Goal: Task Accomplishment & Management: Manage account settings

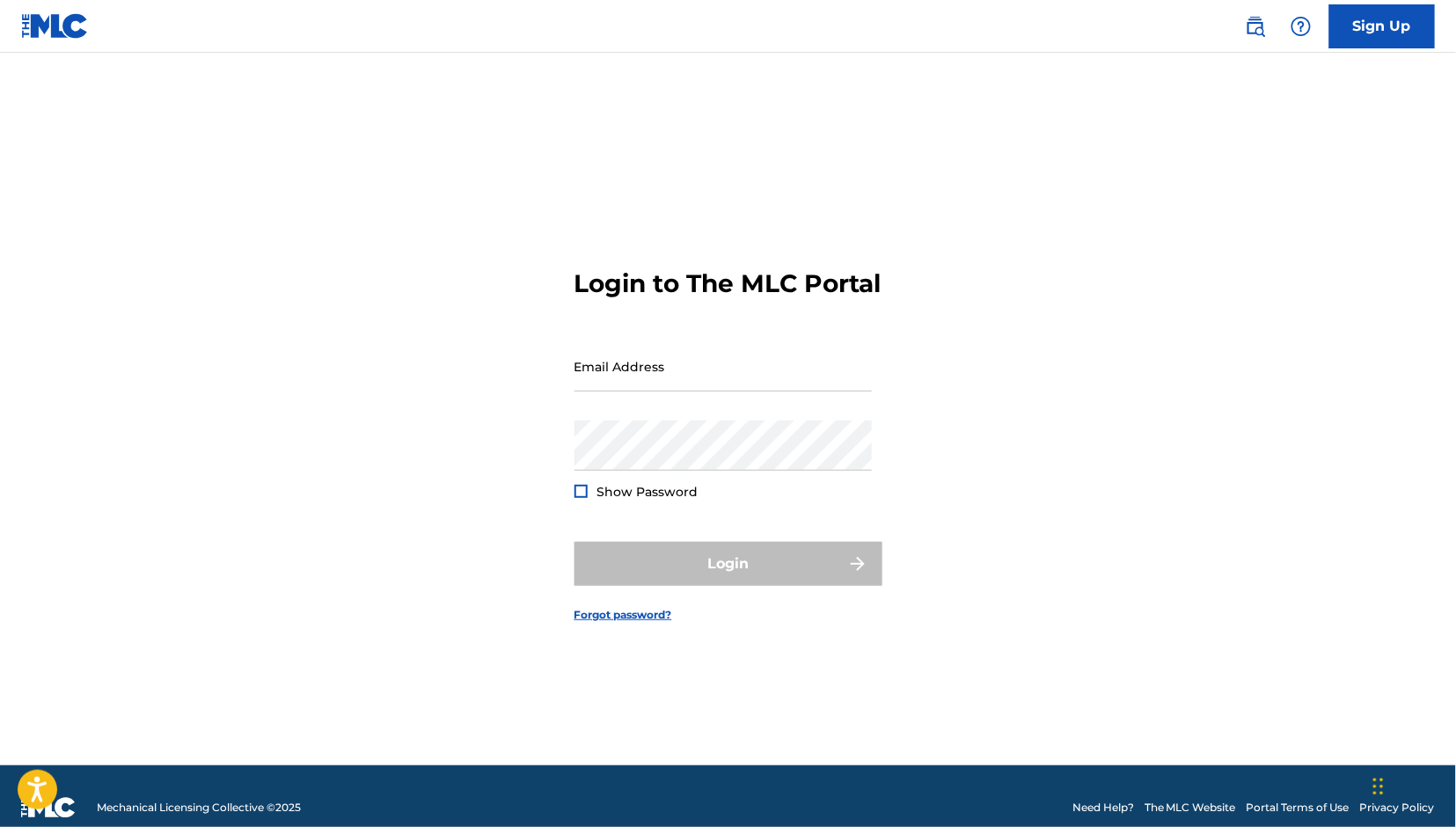
type input "[EMAIL_ADDRESS][DOMAIN_NAME]"
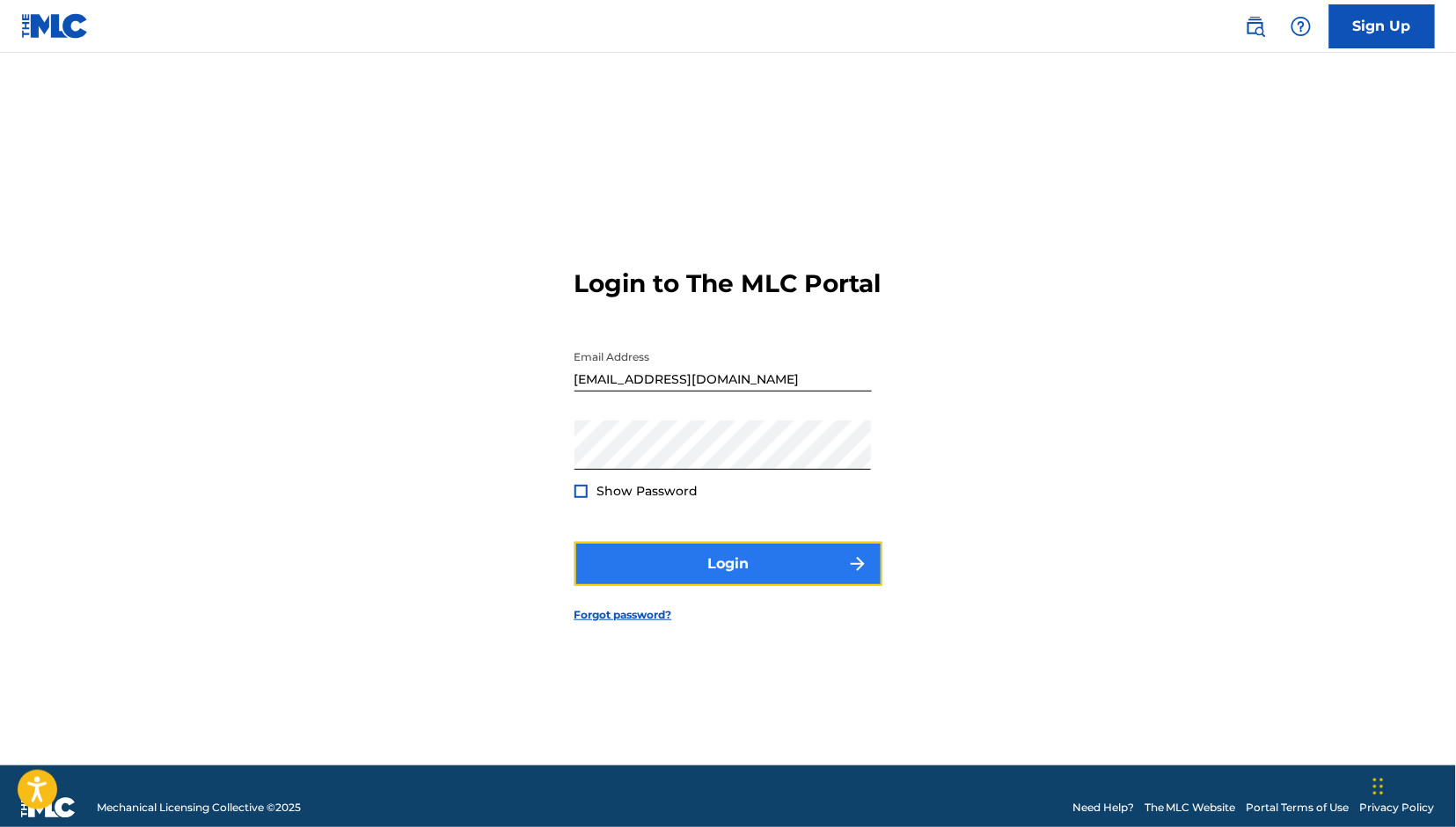
click at [670, 579] on button "Login" at bounding box center [728, 564] width 308 height 44
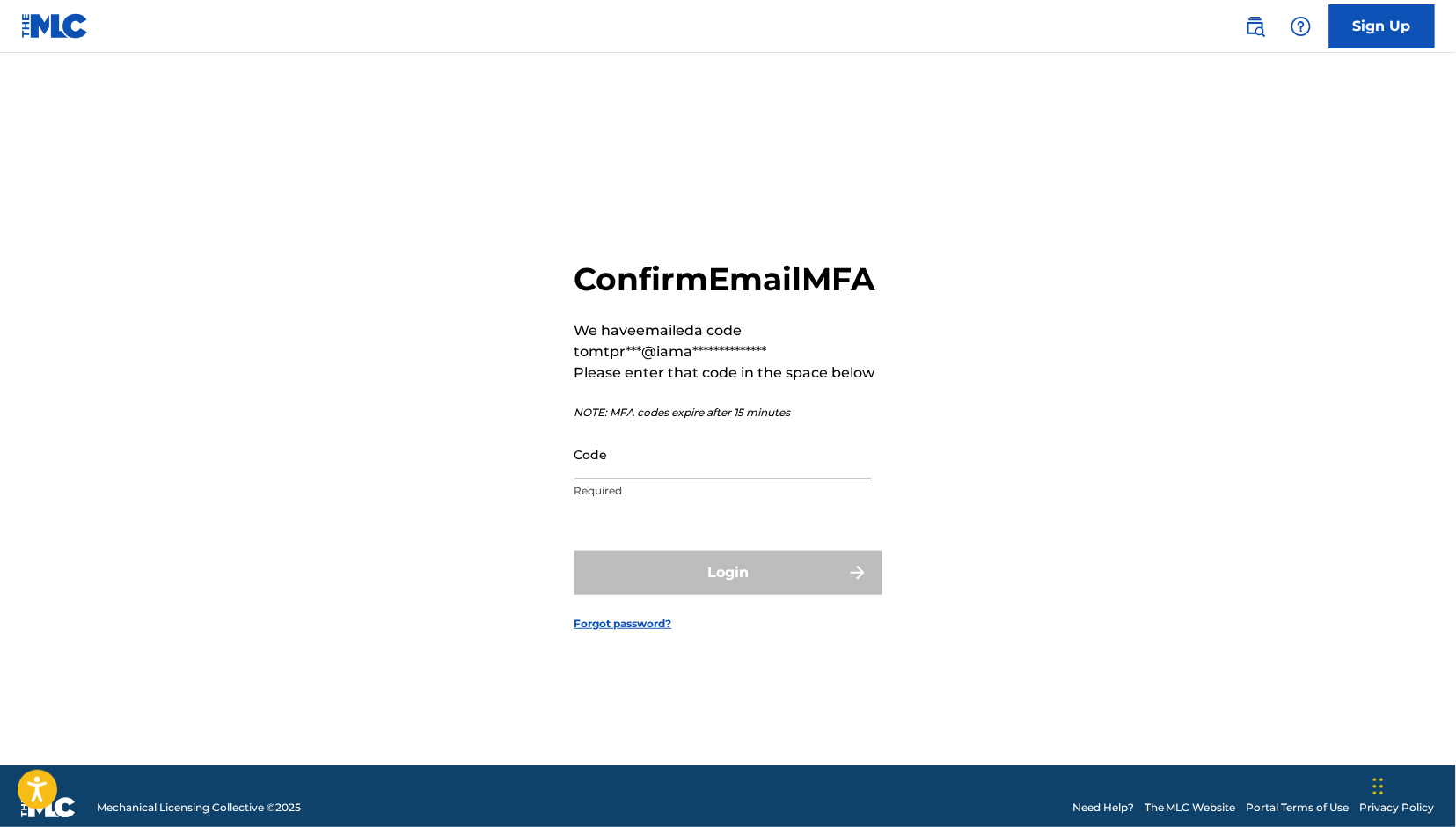
click at [626, 480] on input "Code" at bounding box center [723, 454] width 298 height 50
paste input "838880"
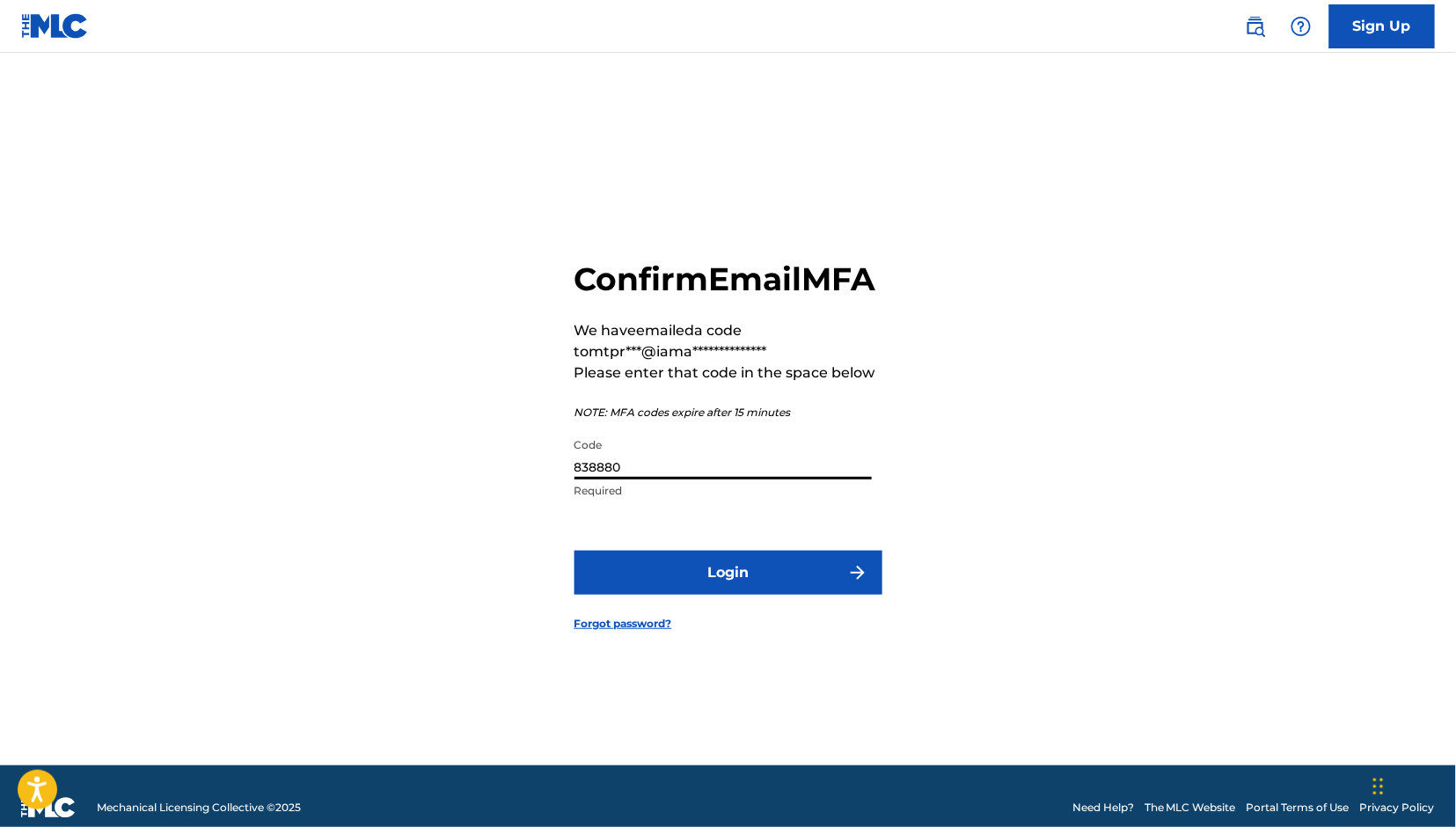
type input "838880"
click at [575, 551] on button "Login" at bounding box center [728, 573] width 308 height 44
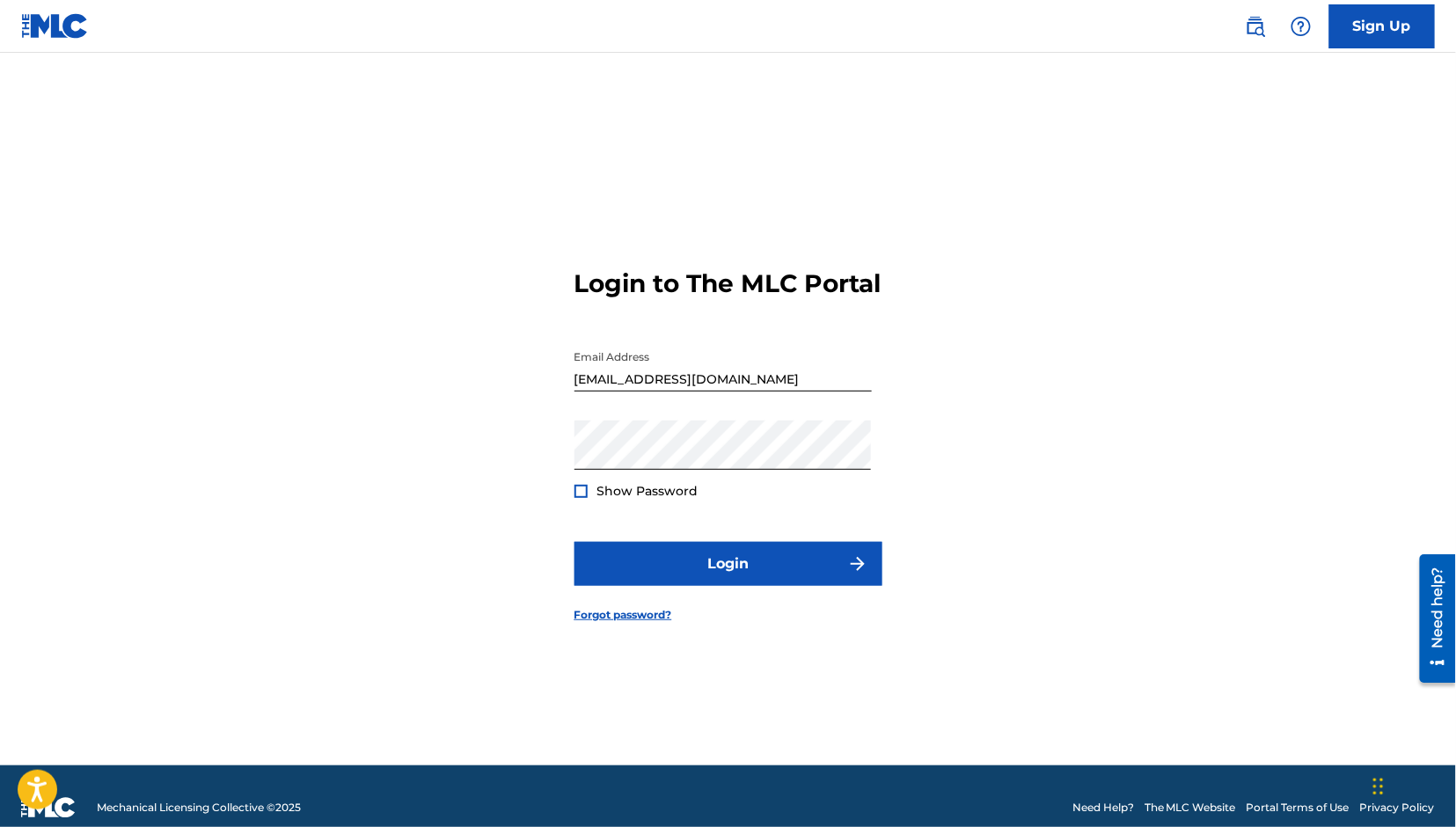
click at [577, 498] on div at bounding box center [581, 491] width 13 height 13
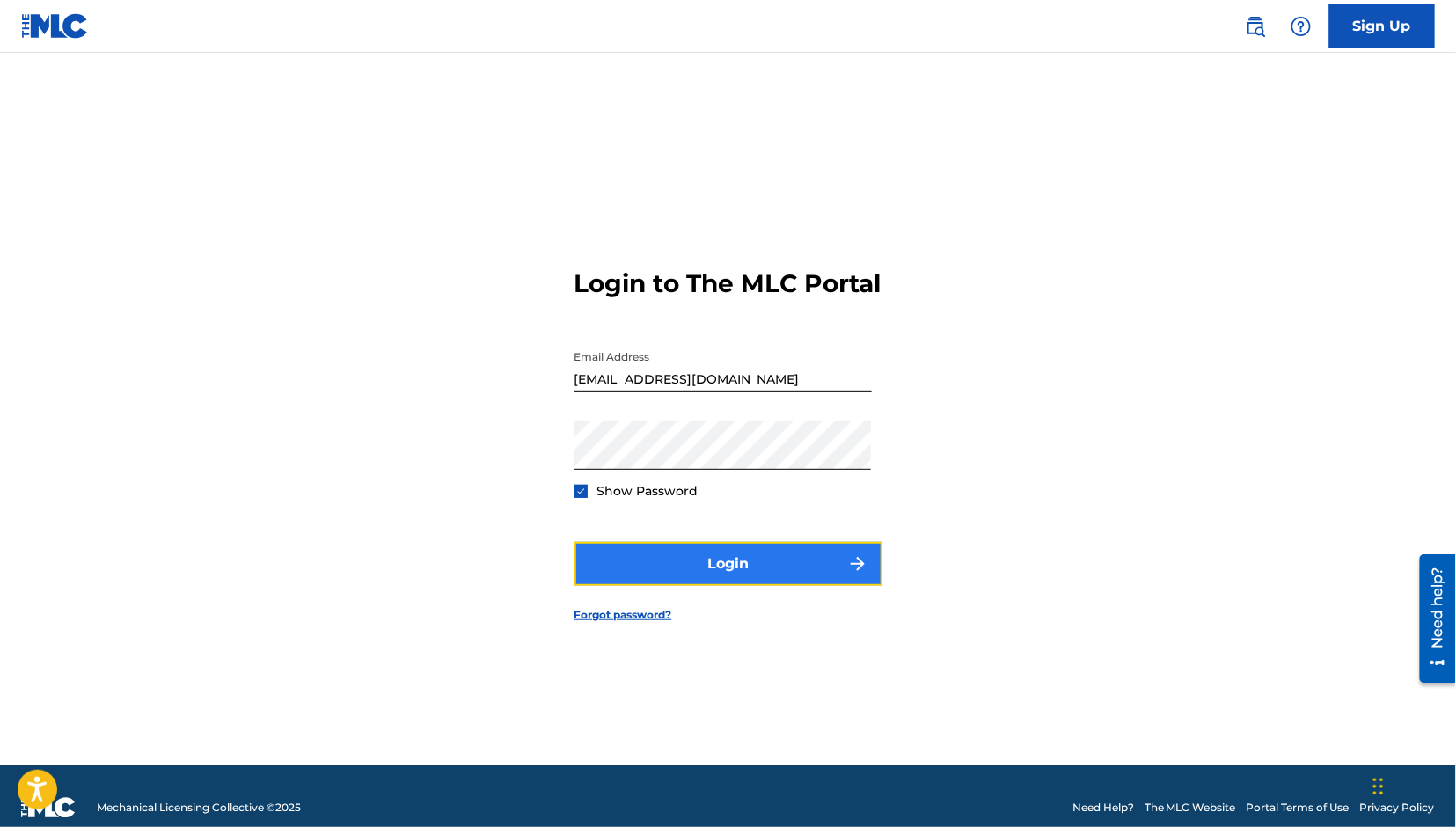
click at [745, 573] on button "Login" at bounding box center [728, 564] width 308 height 44
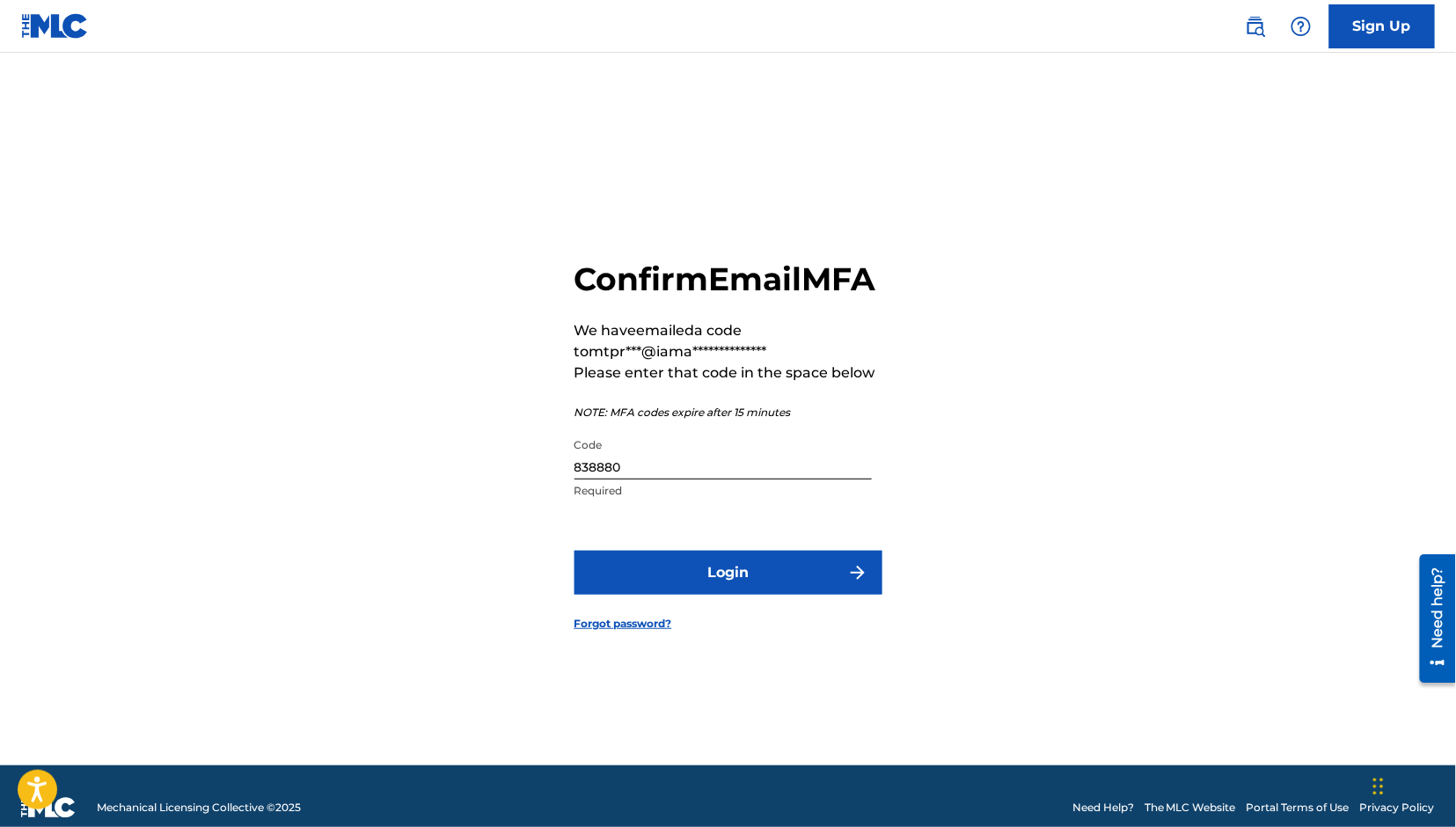
click at [600, 480] on input "838880" at bounding box center [723, 454] width 298 height 50
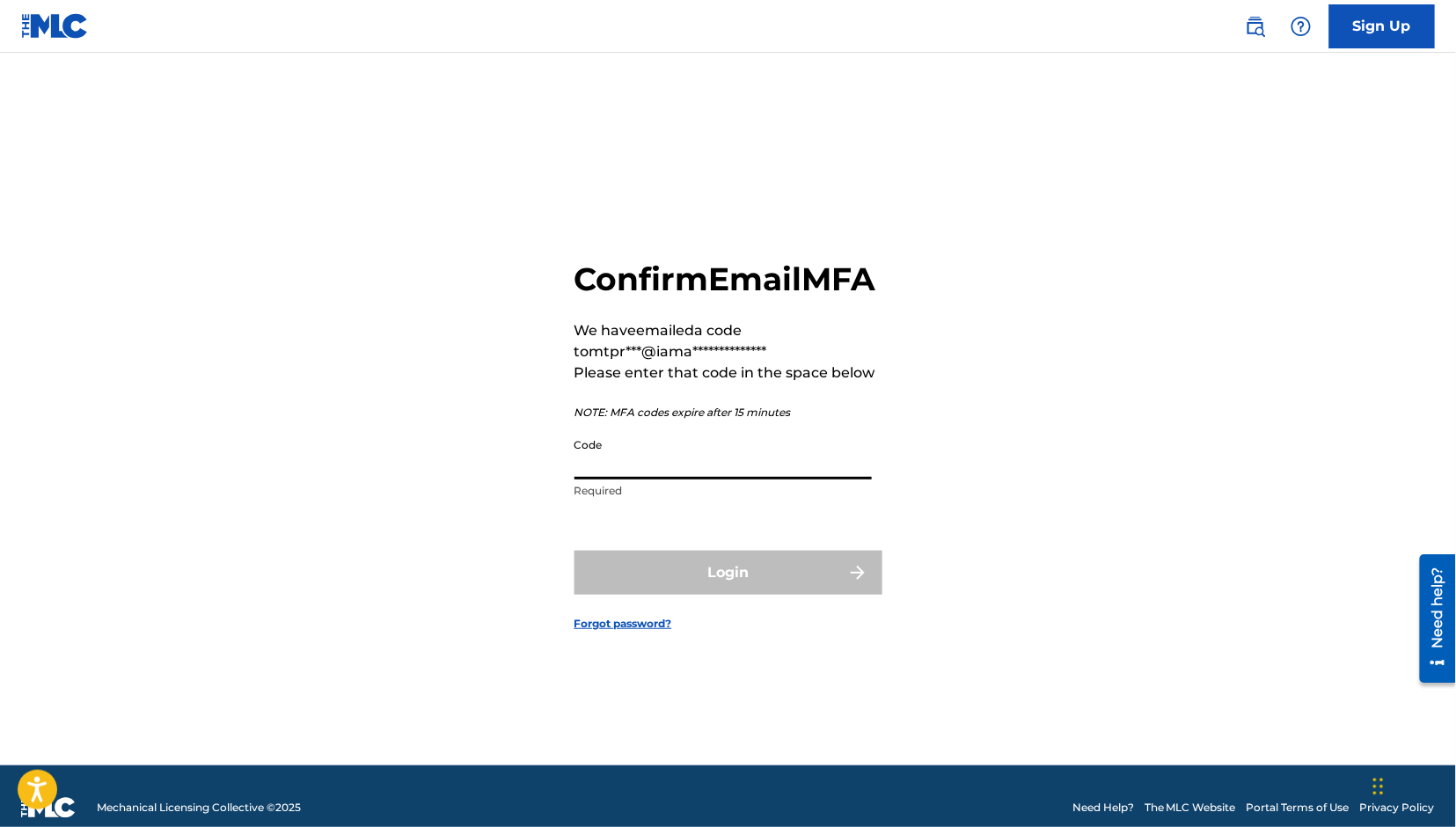
paste input "857084"
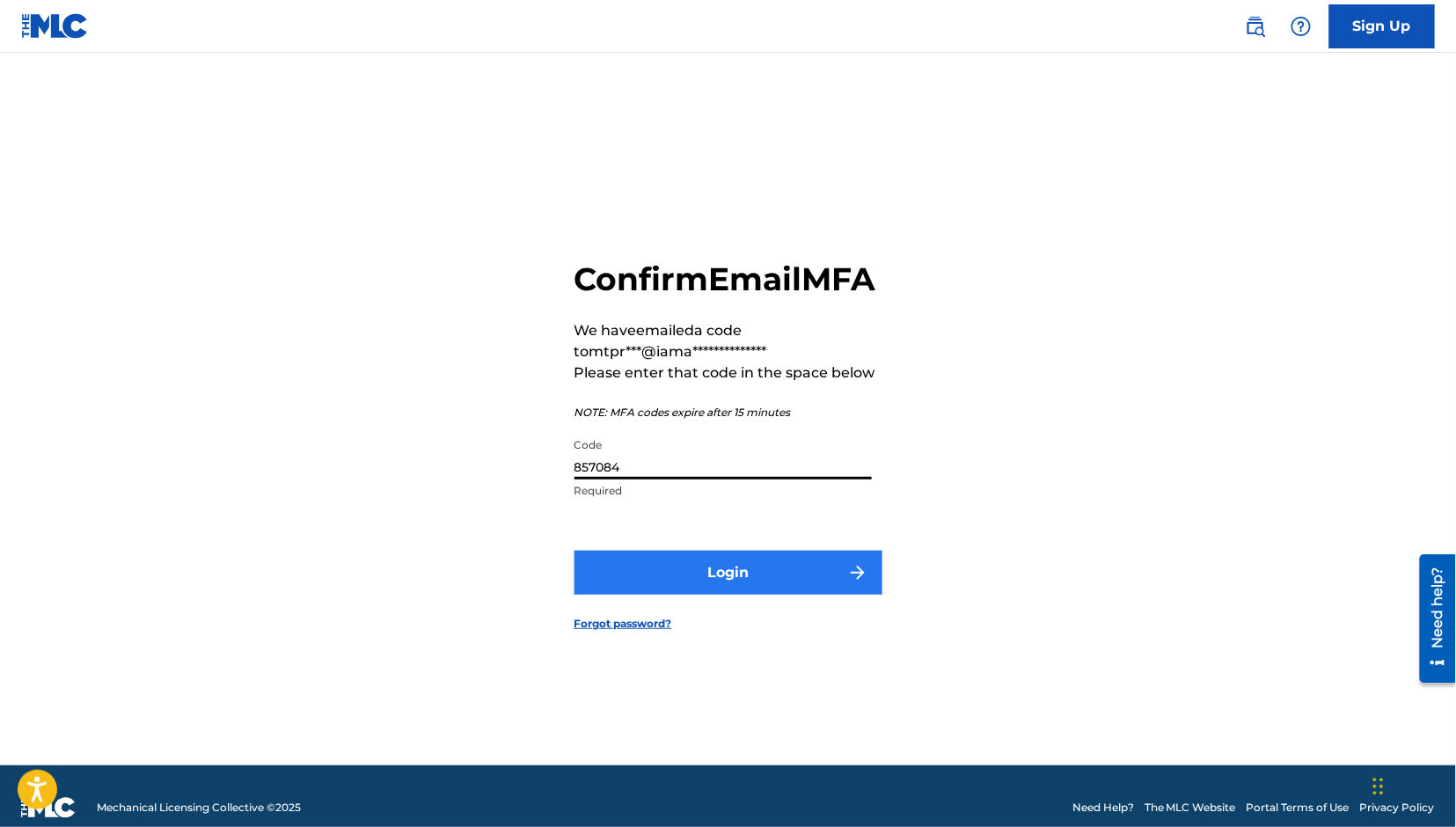
type input "857084"
click at [670, 595] on button "Login" at bounding box center [728, 573] width 308 height 44
